Goal: Task Accomplishment & Management: Manage account settings

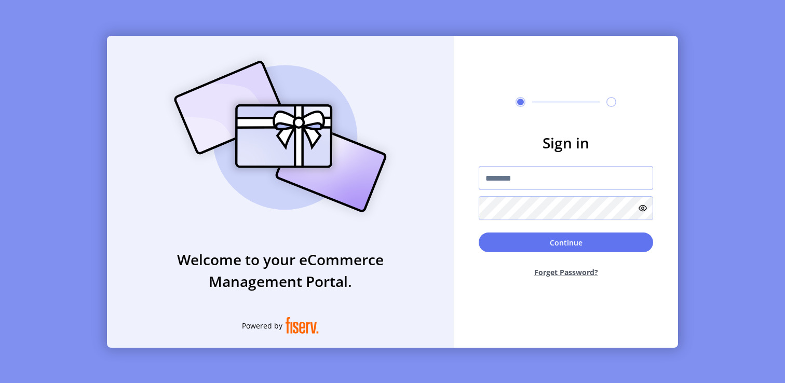
click at [529, 173] on input "text" at bounding box center [566, 178] width 174 height 24
type input "**********"
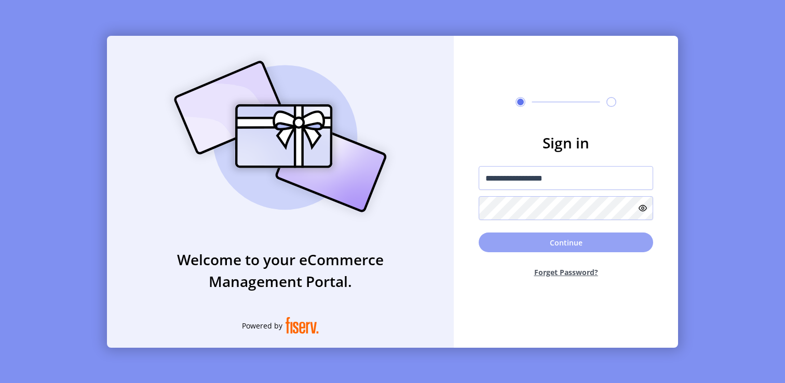
click at [515, 244] on button "Continue" at bounding box center [566, 243] width 174 height 20
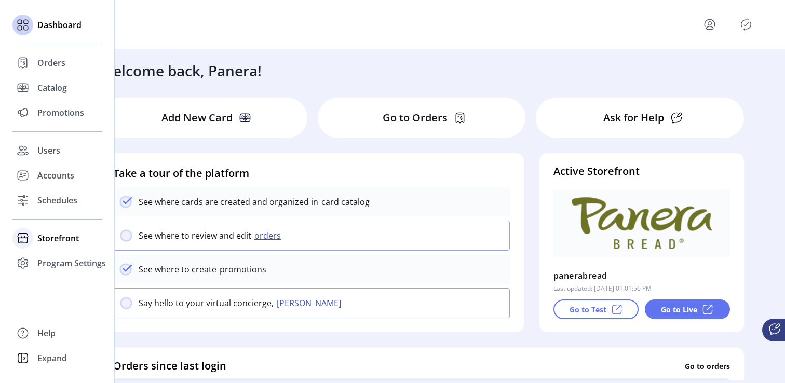
click at [49, 236] on span "Storefront" at bounding box center [58, 238] width 42 height 12
click at [64, 259] on span "Configuration" at bounding box center [64, 259] width 55 height 12
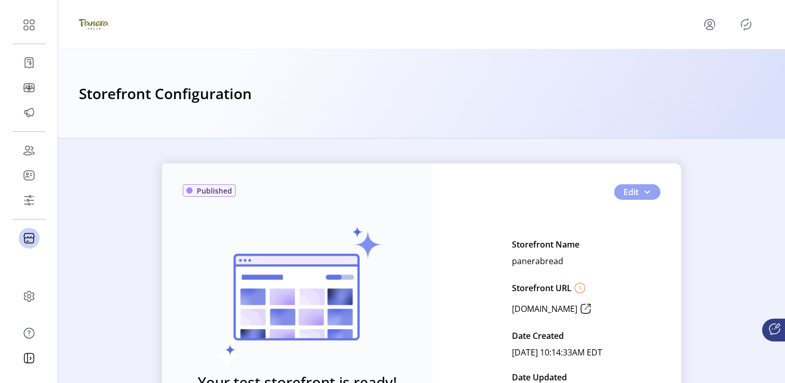
click at [648, 192] on button "Edit" at bounding box center [637, 192] width 46 height 16
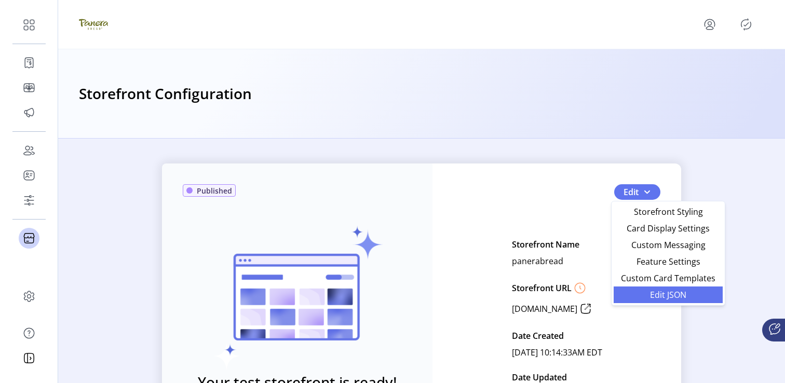
click at [644, 292] on span "Edit JSON" at bounding box center [668, 295] width 97 height 8
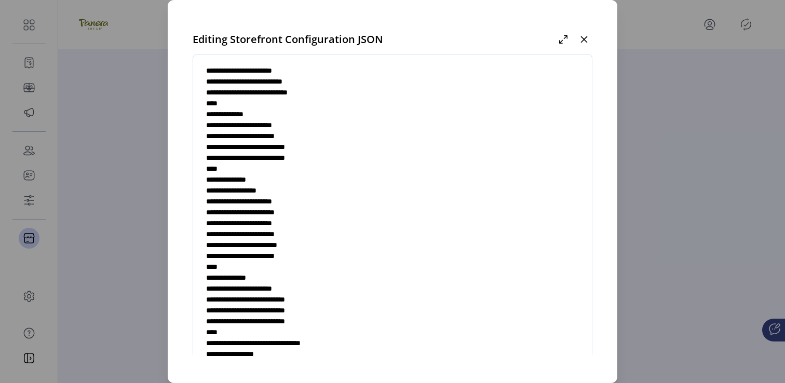
scroll to position [3359, 0]
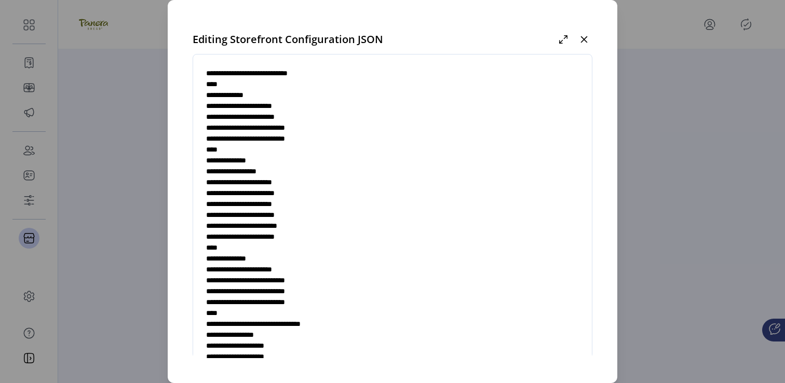
click at [338, 138] on textarea at bounding box center [392, 220] width 399 height 306
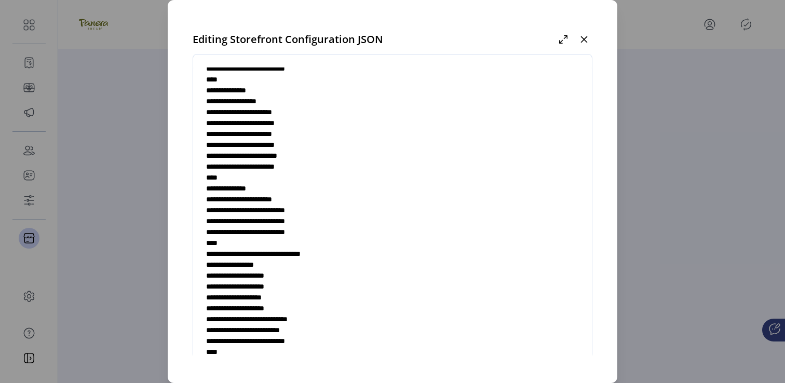
scroll to position [3434, 0]
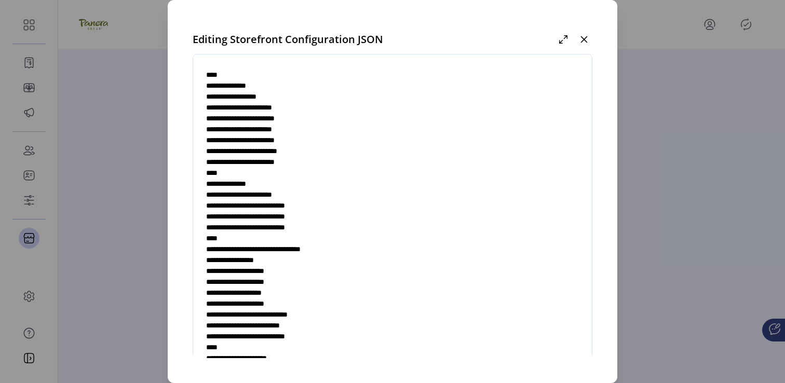
click at [272, 175] on textarea at bounding box center [392, 220] width 399 height 306
click at [280, 183] on textarea at bounding box center [392, 220] width 399 height 306
click at [312, 183] on textarea at bounding box center [392, 220] width 399 height 306
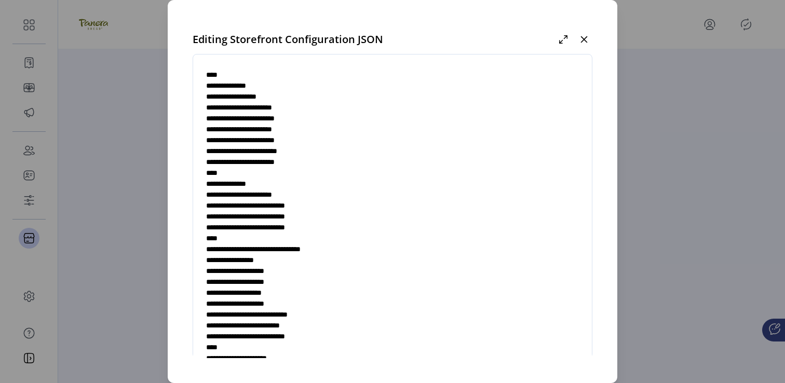
click at [312, 183] on textarea at bounding box center [392, 220] width 399 height 306
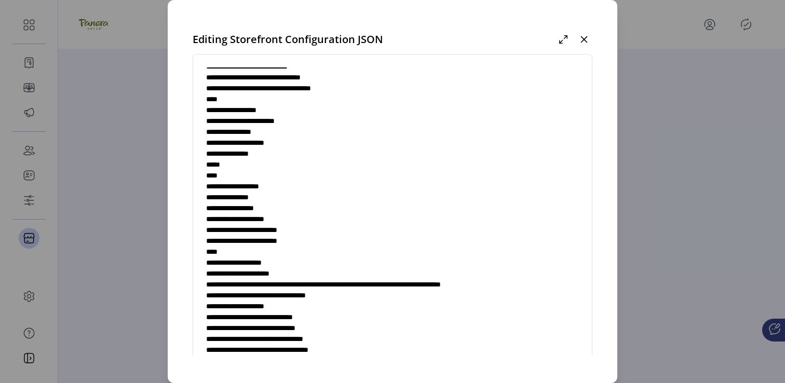
scroll to position [3848, 0]
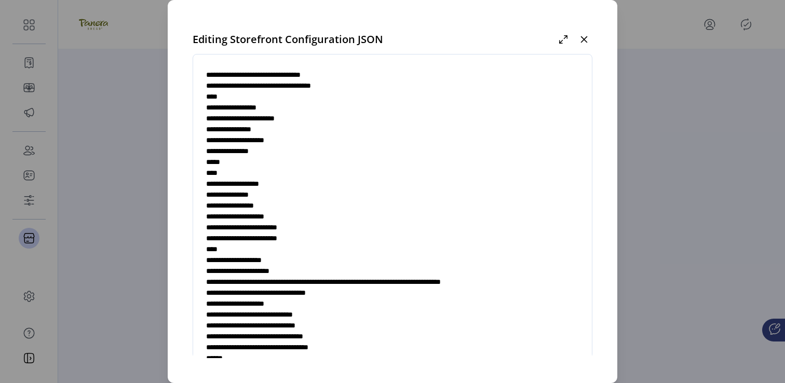
click at [262, 201] on textarea at bounding box center [392, 220] width 399 height 306
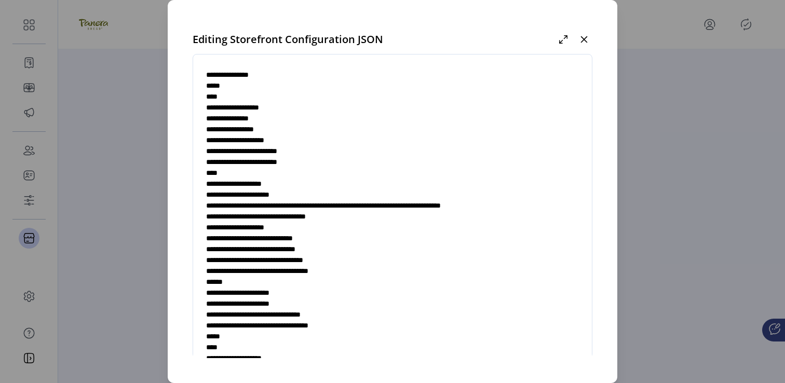
scroll to position [3930, 0]
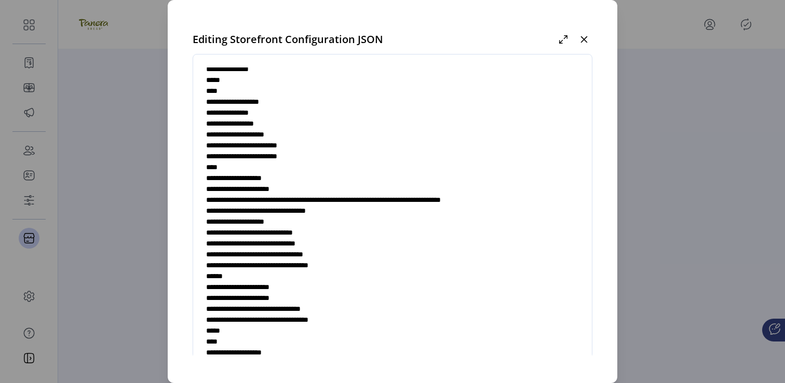
click at [260, 168] on textarea at bounding box center [392, 220] width 399 height 306
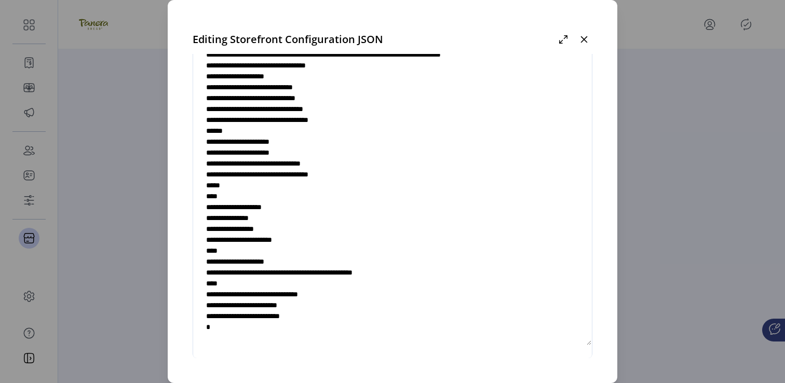
scroll to position [31, 0]
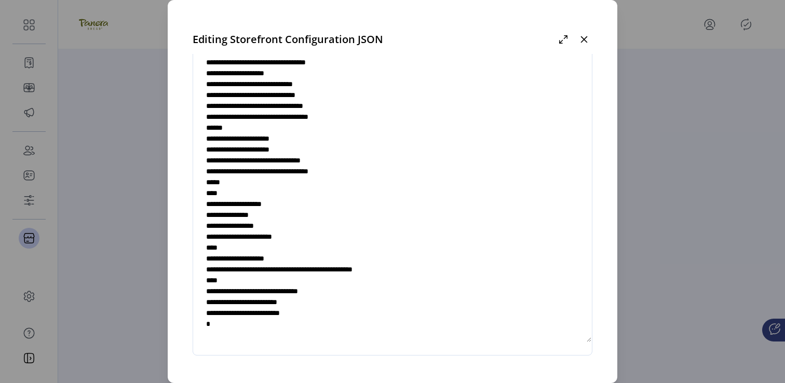
click at [264, 213] on textarea at bounding box center [392, 189] width 399 height 306
type textarea "**********"
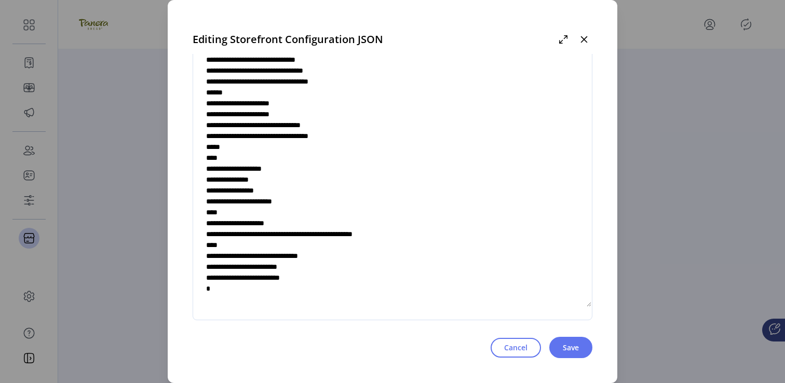
scroll to position [4081, 0]
click at [588, 40] on icon "button" at bounding box center [584, 39] width 8 height 8
